Goal: Task Accomplishment & Management: Use online tool/utility

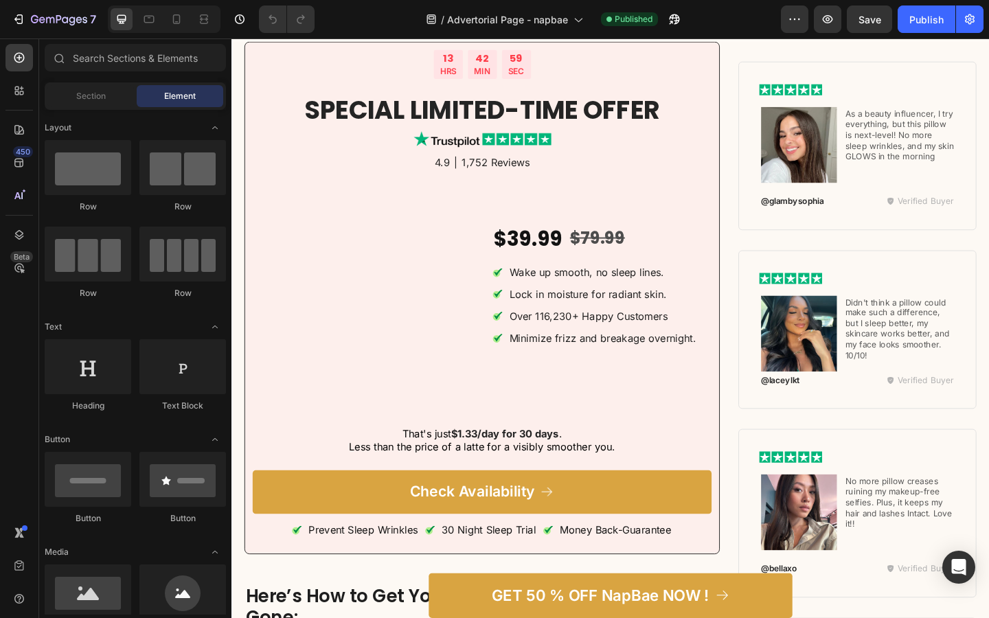
scroll to position [5294, 0]
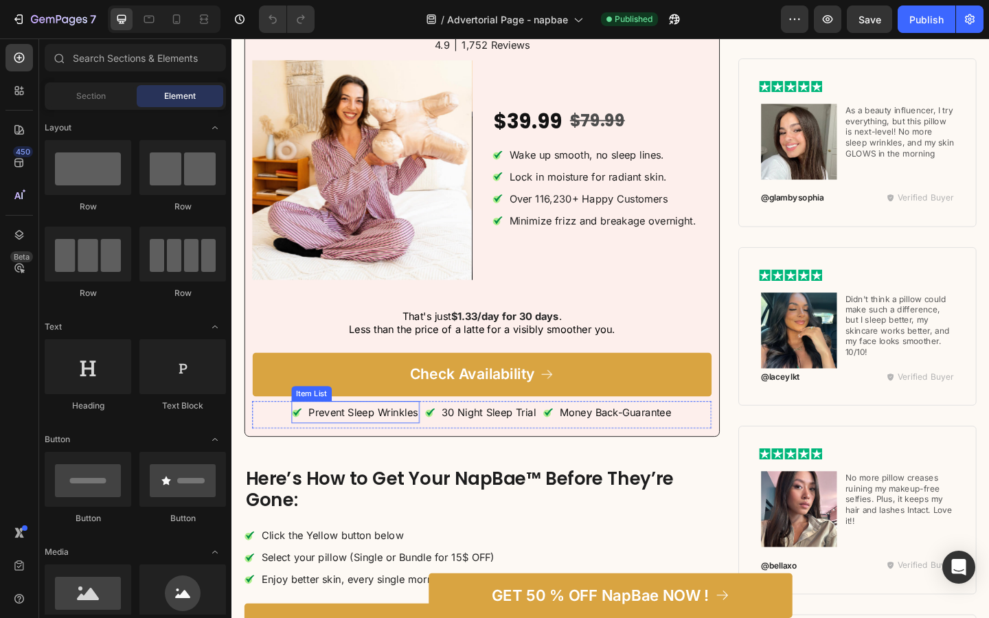
click at [332, 451] on p "Prevent Sleep Wrinkles" at bounding box center [374, 445] width 119 height 20
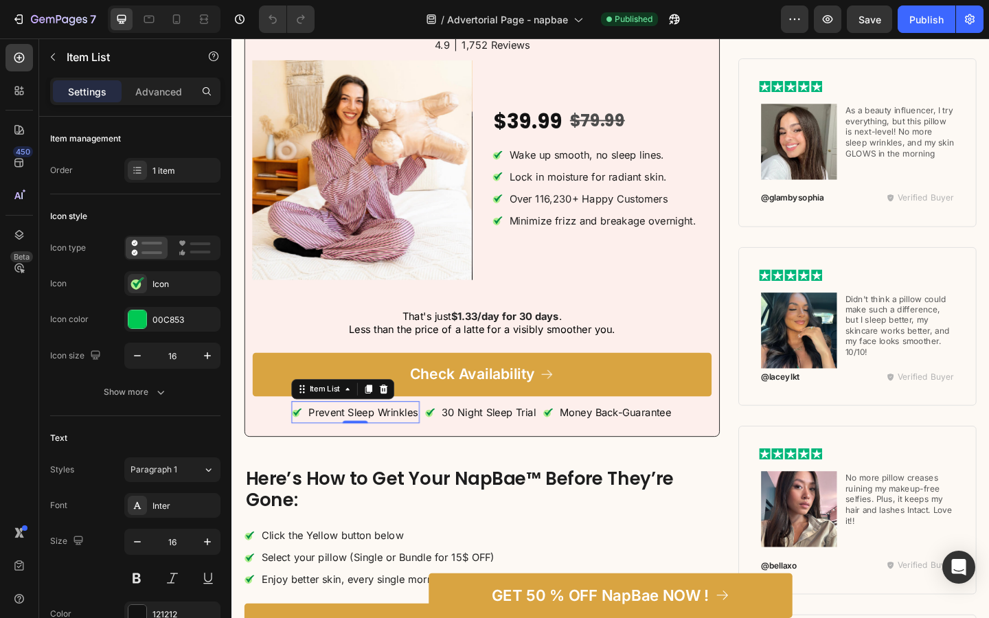
click at [332, 451] on p "Prevent Sleep Wrinkles" at bounding box center [374, 445] width 119 height 20
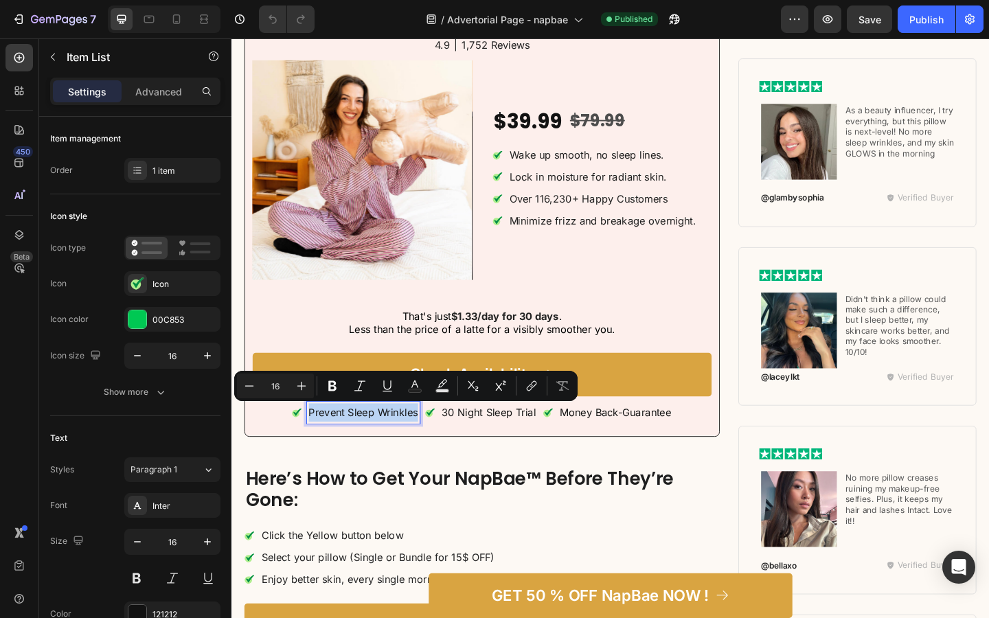
click at [404, 528] on h3 "Here’s How to Get Your NapBae™ Before They’re Gone:" at bounding box center [503, 529] width 517 height 49
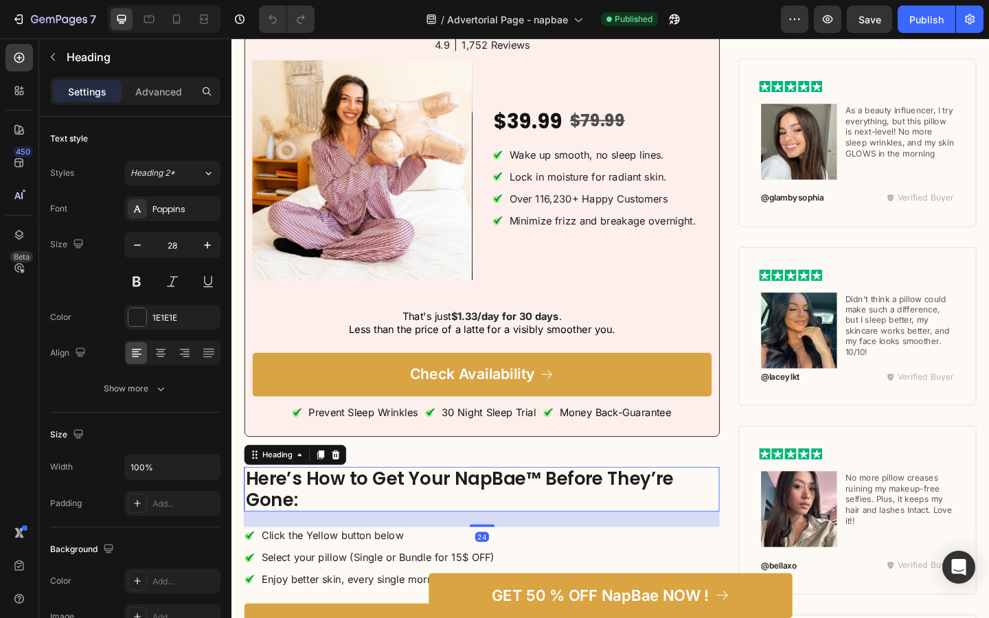
scroll to position [5690, 0]
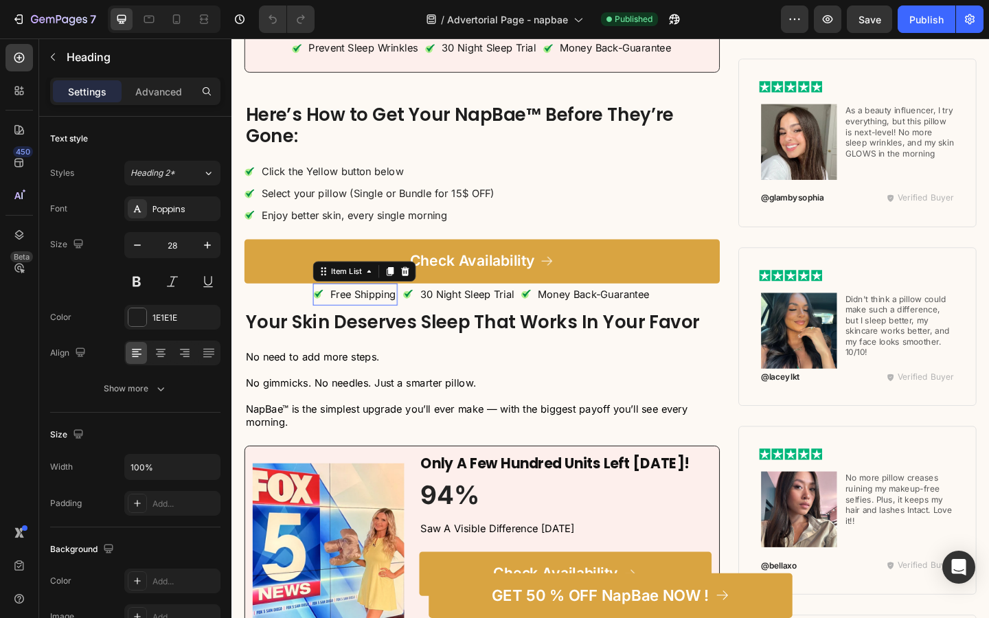
click at [374, 312] on p "Free Shipping" at bounding box center [373, 317] width 71 height 20
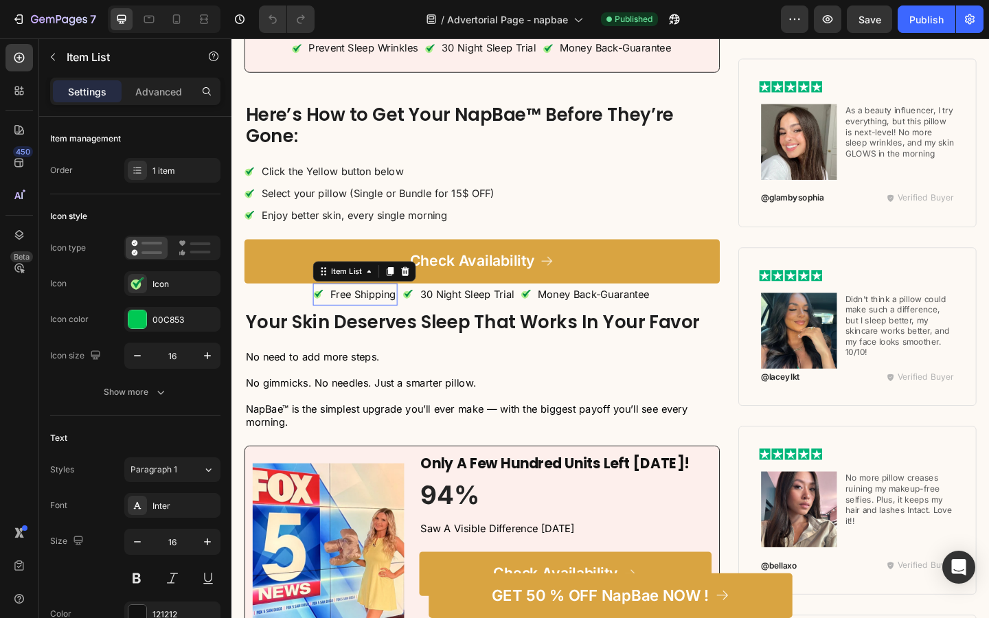
click at [374, 312] on p "Free Shipping" at bounding box center [373, 317] width 71 height 20
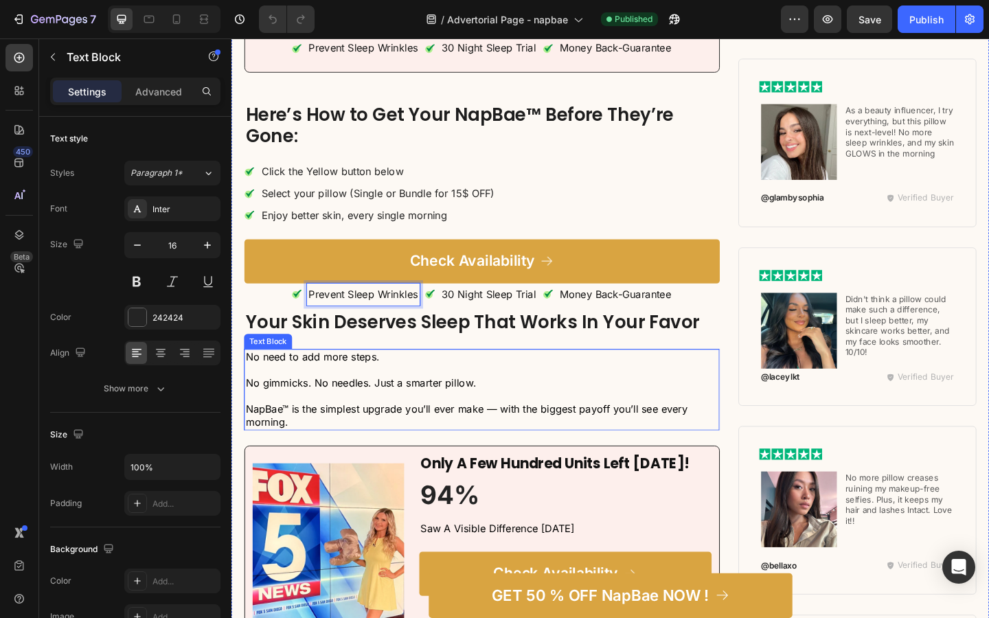
click at [359, 413] on span "No gimmicks. No needles. Just a smarter pillow." at bounding box center [371, 413] width 251 height 14
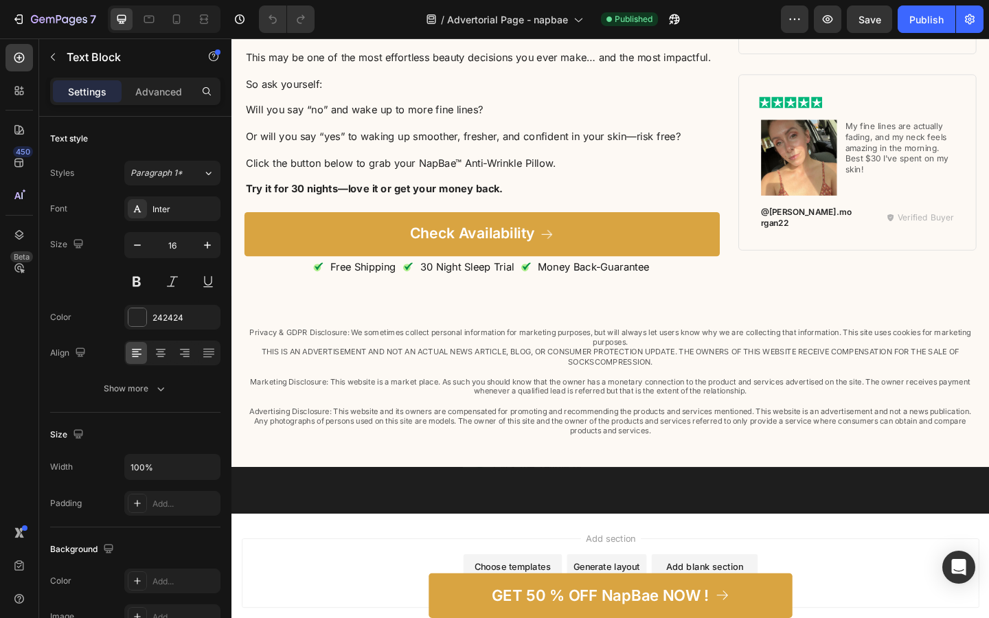
scroll to position [6873, 0]
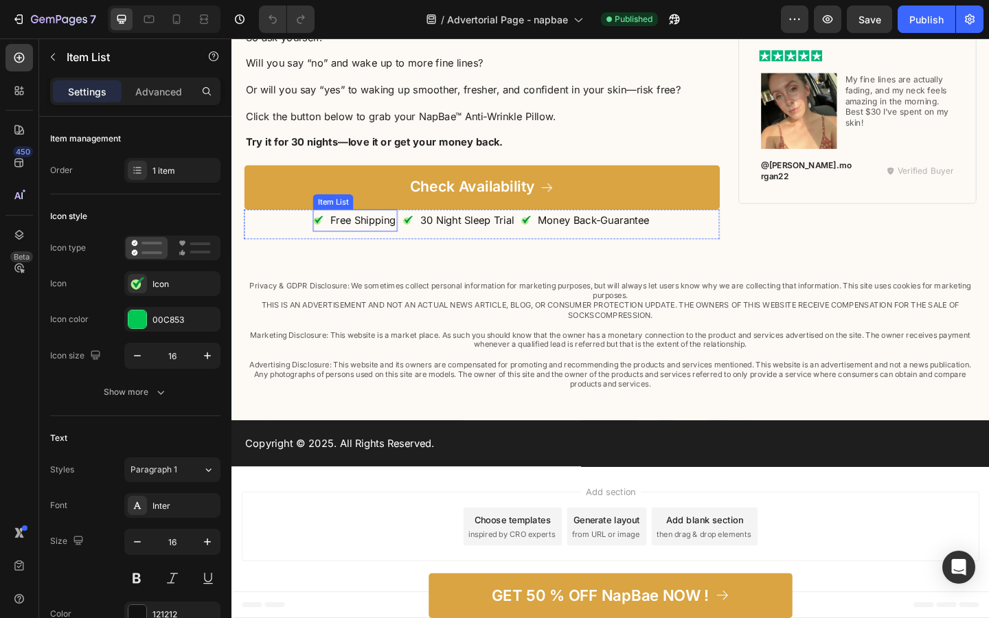
click at [369, 238] on p "Free Shipping" at bounding box center [373, 237] width 71 height 20
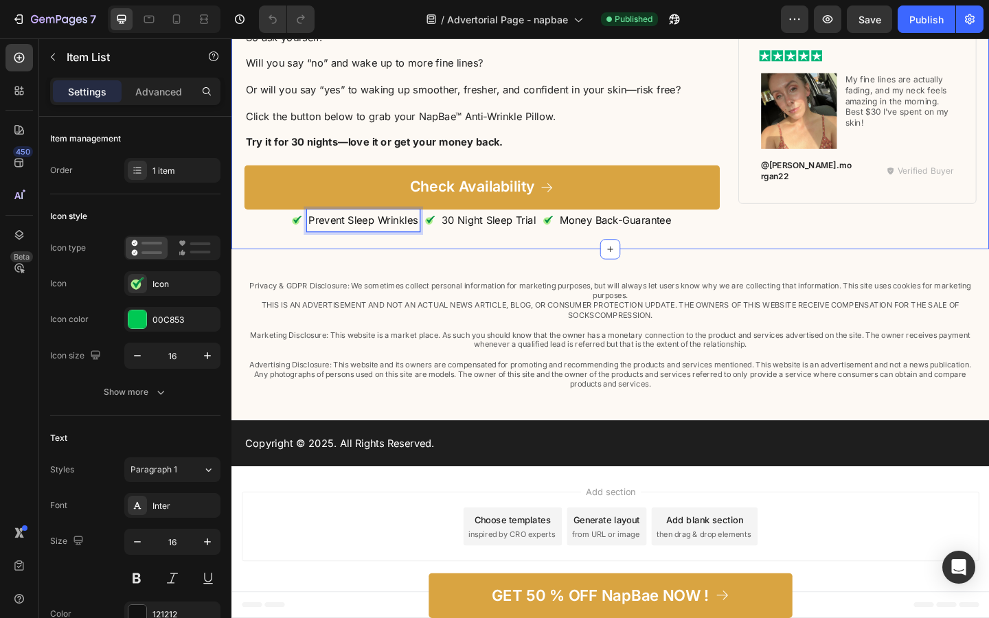
click at [398, 292] on div "Privacy & GDPR Disclosure: We sometimes collect personal information for market…" at bounding box center [643, 361] width 824 height 187
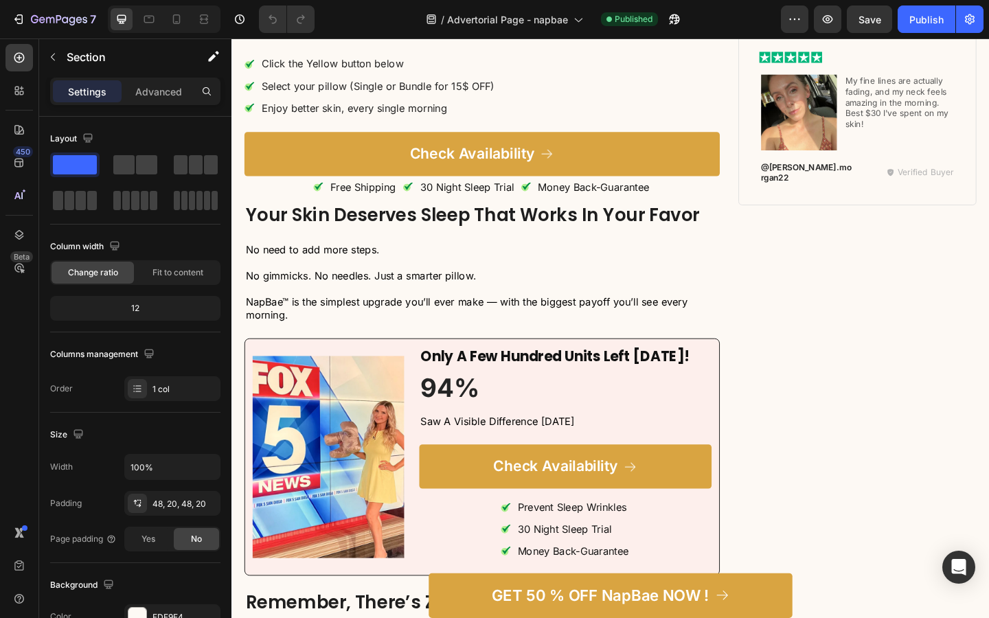
scroll to position [5967, 0]
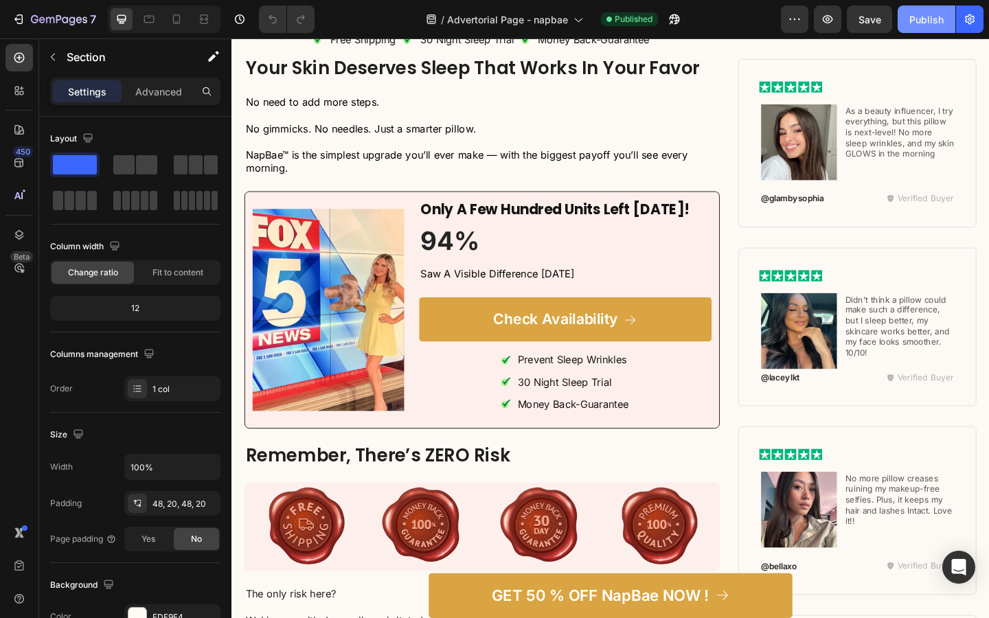
click at [930, 21] on div "Publish" at bounding box center [926, 19] width 34 height 14
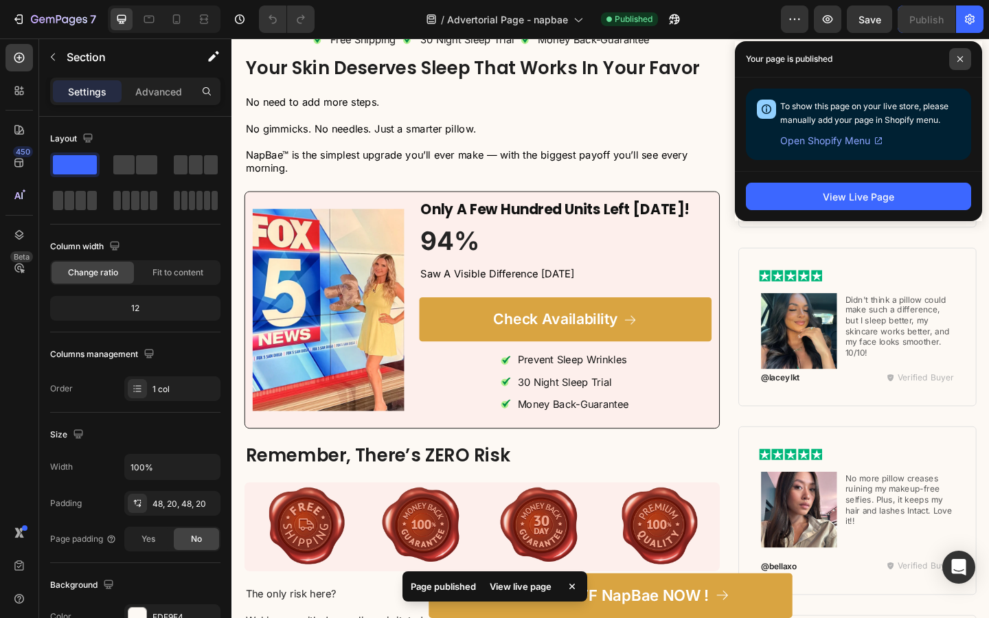
click at [967, 61] on span at bounding box center [960, 59] width 22 height 22
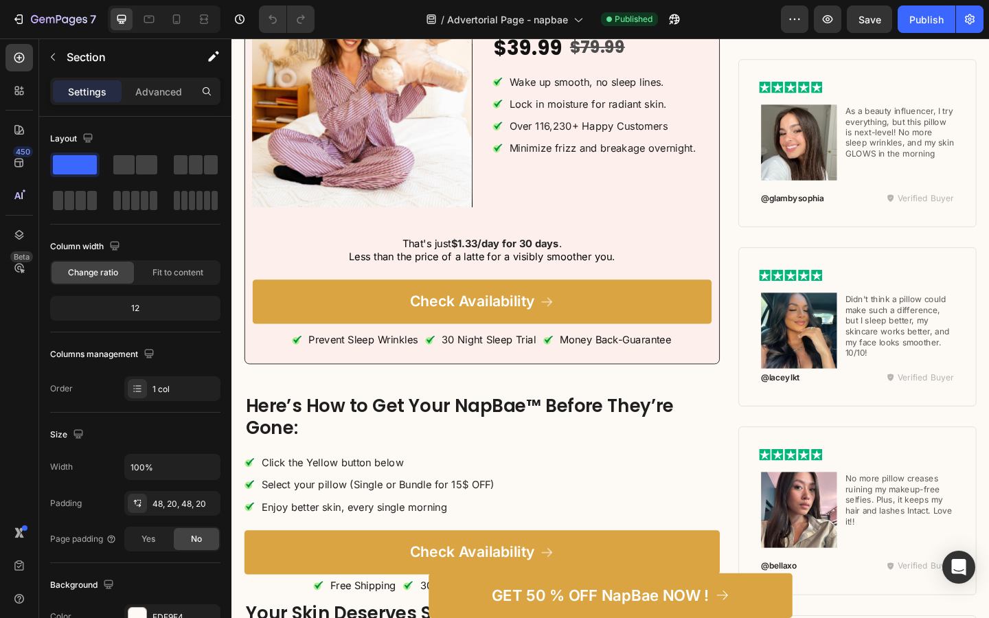
scroll to position [3930, 0]
